Goal: Information Seeking & Learning: Learn about a topic

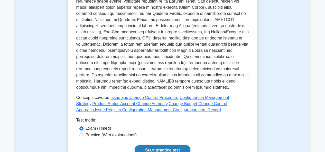
click at [162, 148] on link "Start practice test" at bounding box center [163, 150] width 56 height 11
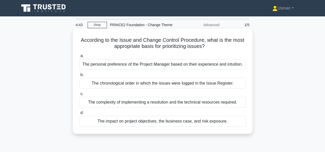
click at [148, 122] on div "The impact on project objectives, the business case, and risk exposure." at bounding box center [162, 121] width 166 height 11
click at [79, 115] on input "d. The impact on project objectives, the business case, and risk exposure." at bounding box center [79, 112] width 0 height 3
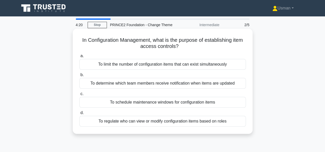
click at [156, 124] on div "To regulate who can view or modify configuration items based on roles" at bounding box center [162, 121] width 166 height 11
click at [79, 115] on input "d. To regulate who can view or modify configuration items based on roles" at bounding box center [79, 112] width 0 height 3
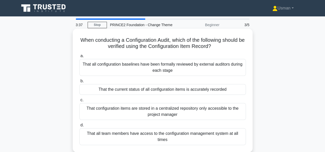
click at [185, 92] on div "That the current status of all configuration items is accurately recorded" at bounding box center [162, 89] width 166 height 11
click at [79, 83] on input "b. That the current status of all configuration items is accurately recorded" at bounding box center [79, 81] width 0 height 3
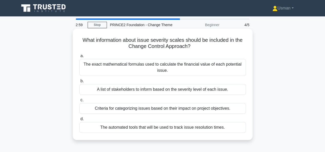
click at [147, 110] on div "Criteria for categorizing issues based on their impact on project objectives." at bounding box center [162, 108] width 166 height 11
click at [79, 102] on input "c. Criteria for categorizing issues based on their impact on project objectives." at bounding box center [79, 100] width 0 height 3
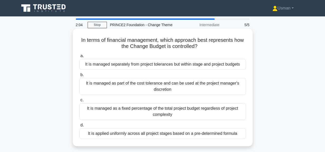
click at [168, 112] on div "It is managed as a fixed percentage of the total project budget regardless of p…" at bounding box center [162, 111] width 166 height 17
click at [79, 102] on input "c. It is managed as a fixed percentage of the total project budget regardless o…" at bounding box center [79, 100] width 0 height 3
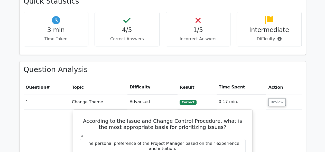
scroll to position [173, 0]
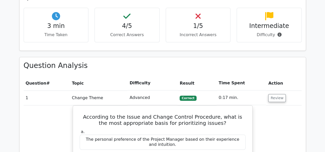
drag, startPoint x: 316, startPoint y: 66, endPoint x: 313, endPoint y: 83, distance: 17.0
click at [313, 83] on main "Your Test Results PRINCE2 Foundation - Change Theme 80% Your Score Keep practic…" at bounding box center [162, 151] width 325 height 616
click at [313, 81] on main "Your Test Results PRINCE2 Foundation - Change Theme 80% Your Score Keep practic…" at bounding box center [162, 151] width 325 height 616
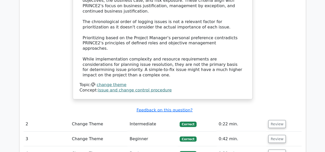
scroll to position [418, 0]
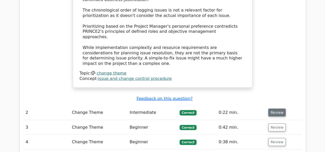
click at [272, 109] on button "Review" at bounding box center [276, 113] width 17 height 8
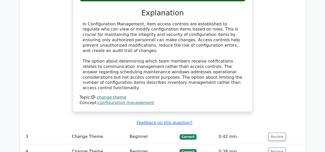
scroll to position [634, 0]
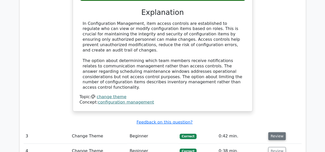
click at [270, 132] on button "Review" at bounding box center [276, 136] width 17 height 8
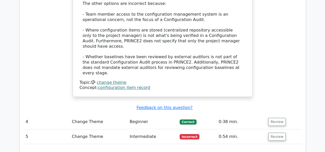
scroll to position [962, 0]
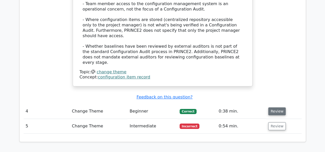
click at [273, 108] on button "Review" at bounding box center [276, 112] width 17 height 8
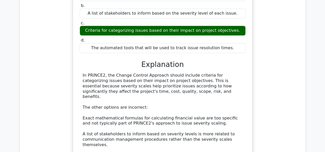
scroll to position [1137, 0]
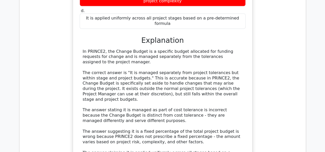
scroll to position [1508, 0]
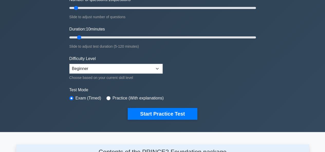
scroll to position [94, 0]
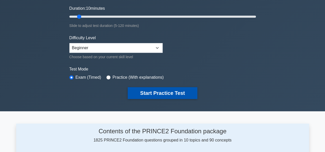
click at [166, 93] on button "Start Practice Test" at bounding box center [162, 93] width 69 height 12
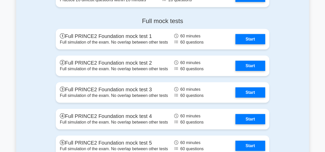
scroll to position [680, 0]
